Goal: Task Accomplishment & Management: Use online tool/utility

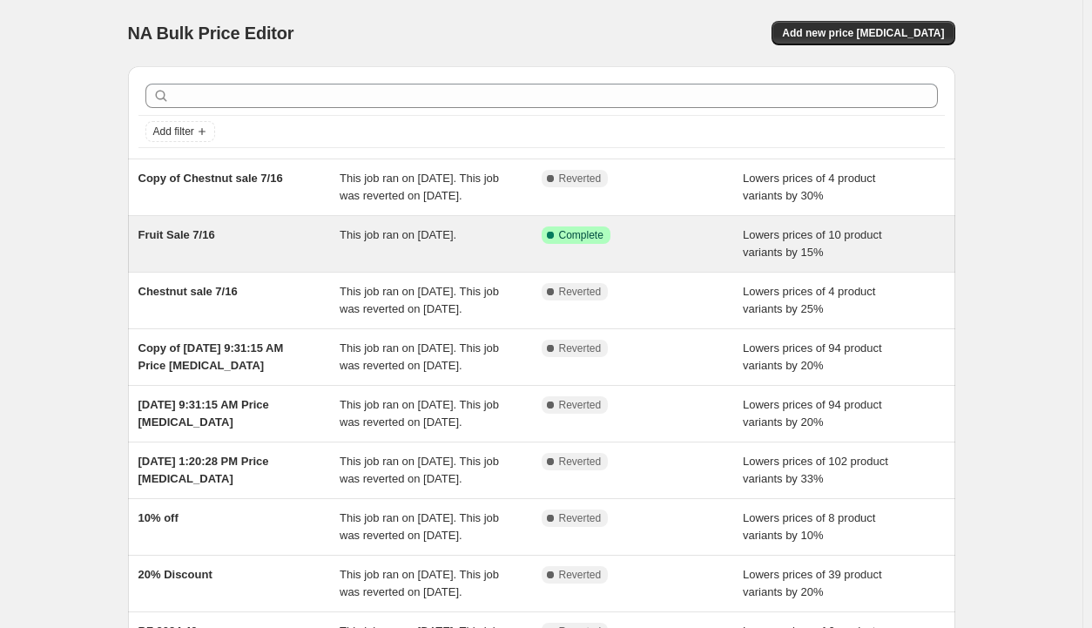
click at [317, 261] on div "Fruit Sale 7/16" at bounding box center [239, 243] width 202 height 35
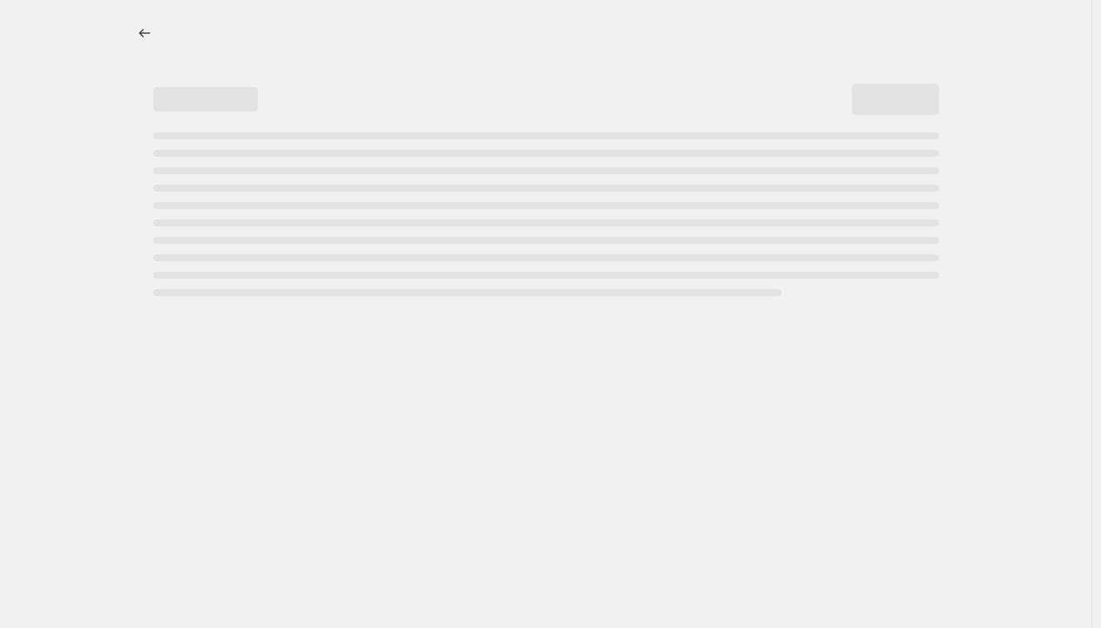
select select "percentage"
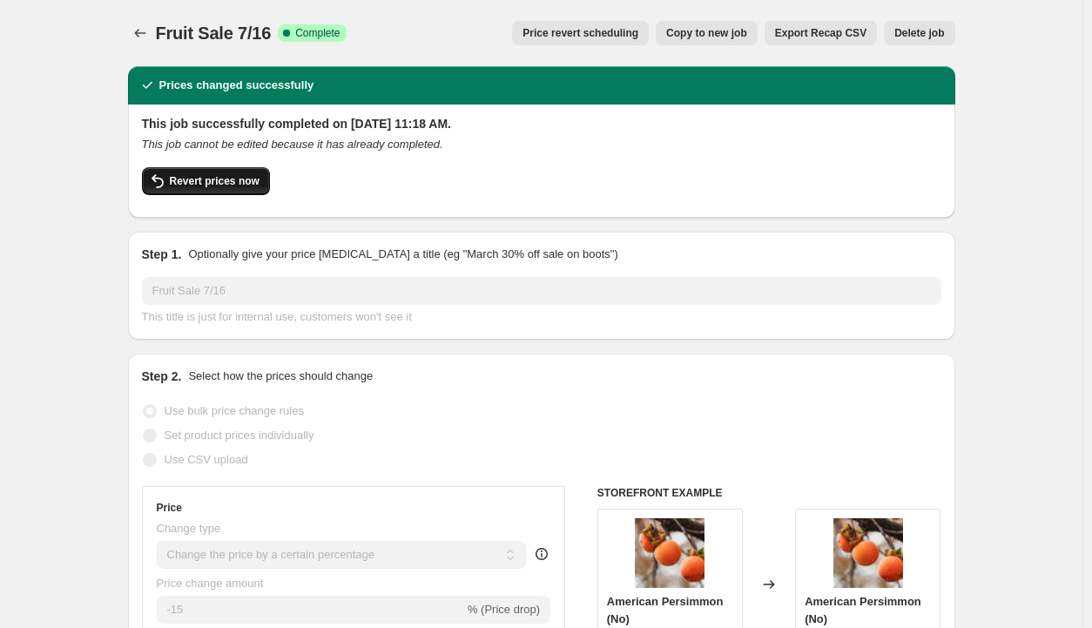
click at [225, 190] on button "Revert prices now" at bounding box center [206, 181] width 128 height 28
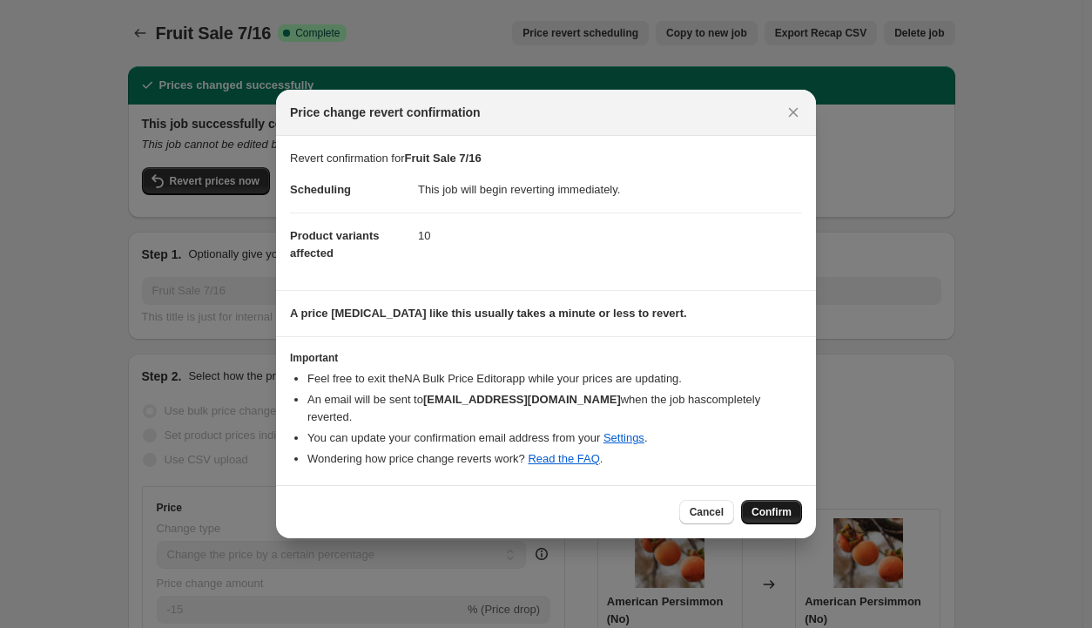
click at [759, 500] on button "Confirm" at bounding box center [771, 512] width 61 height 24
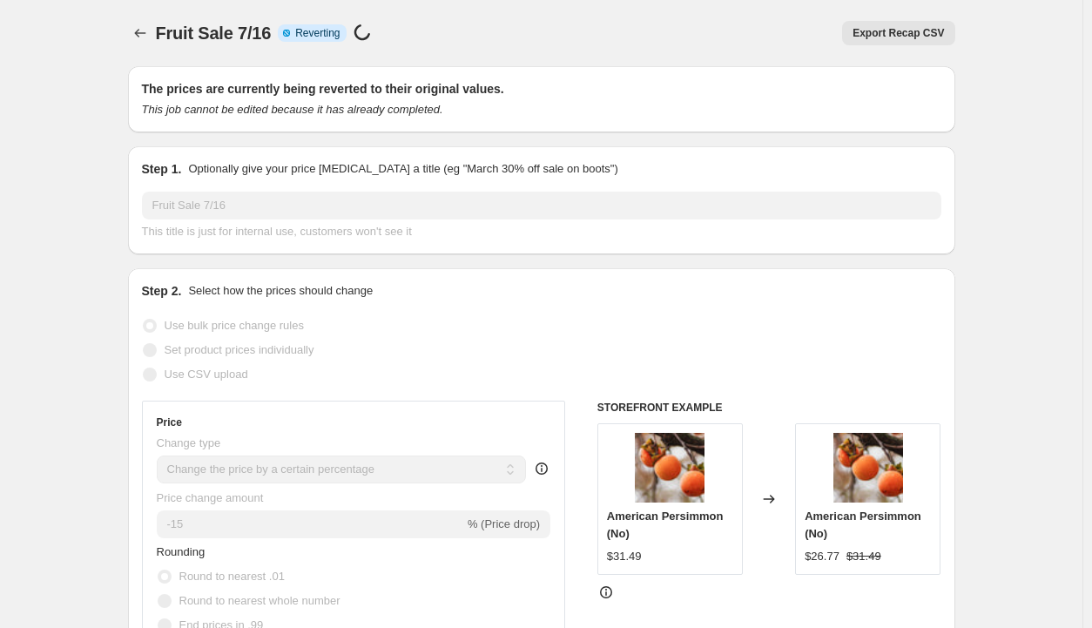
select select "percentage"
